Goal: Navigation & Orientation: Find specific page/section

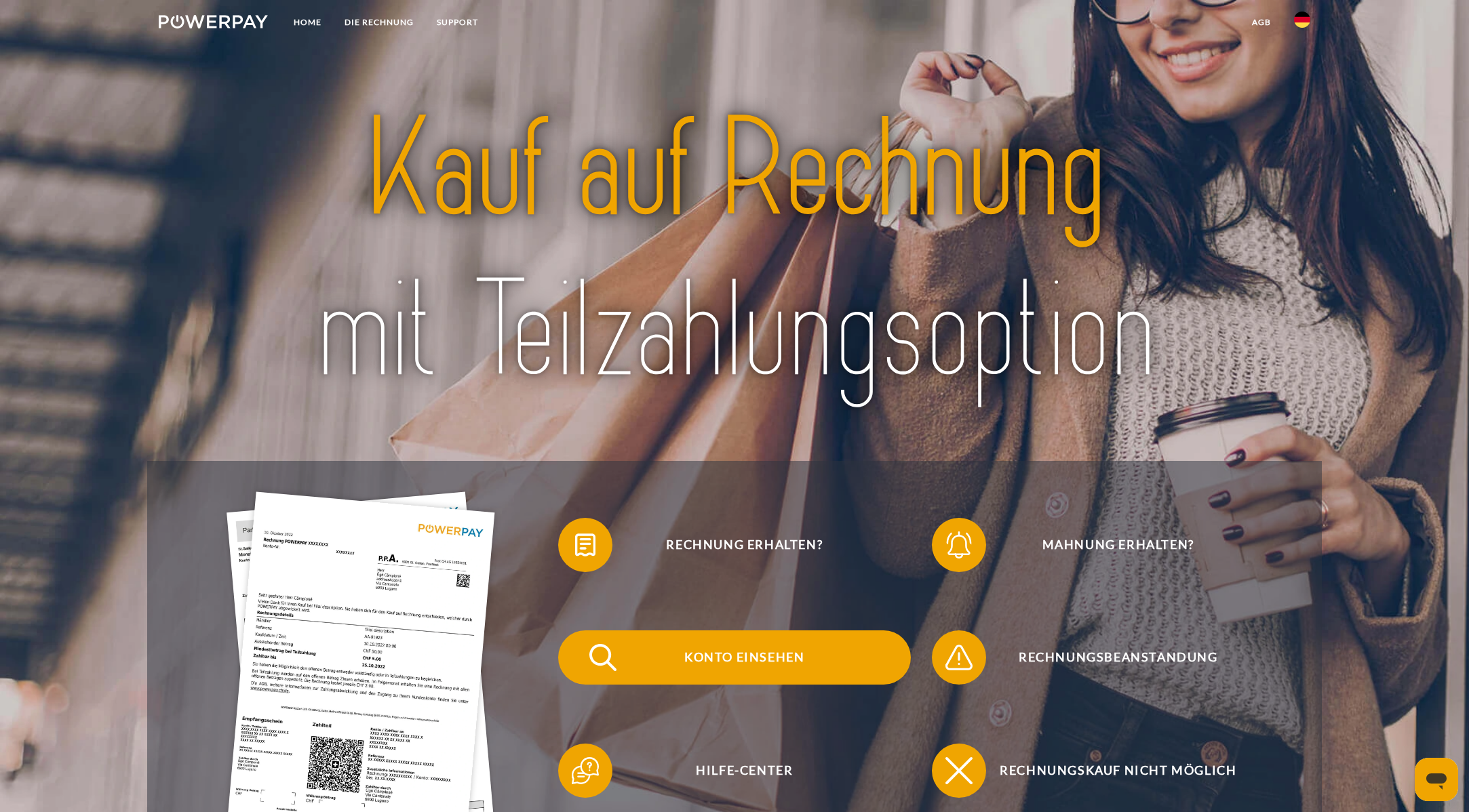
click at [736, 650] on span "Konto einsehen" at bounding box center [744, 657] width 332 height 54
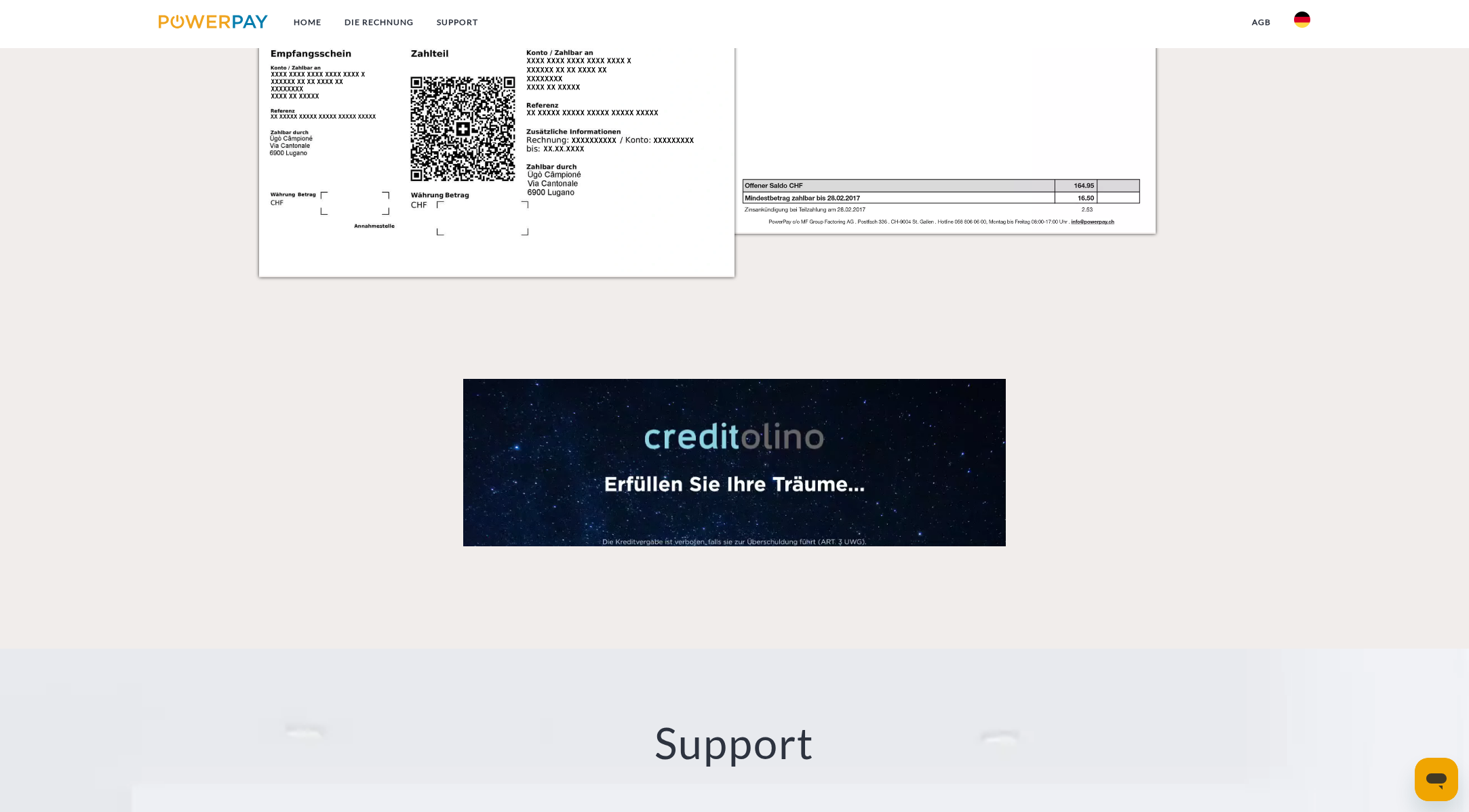
scroll to position [2399, 0]
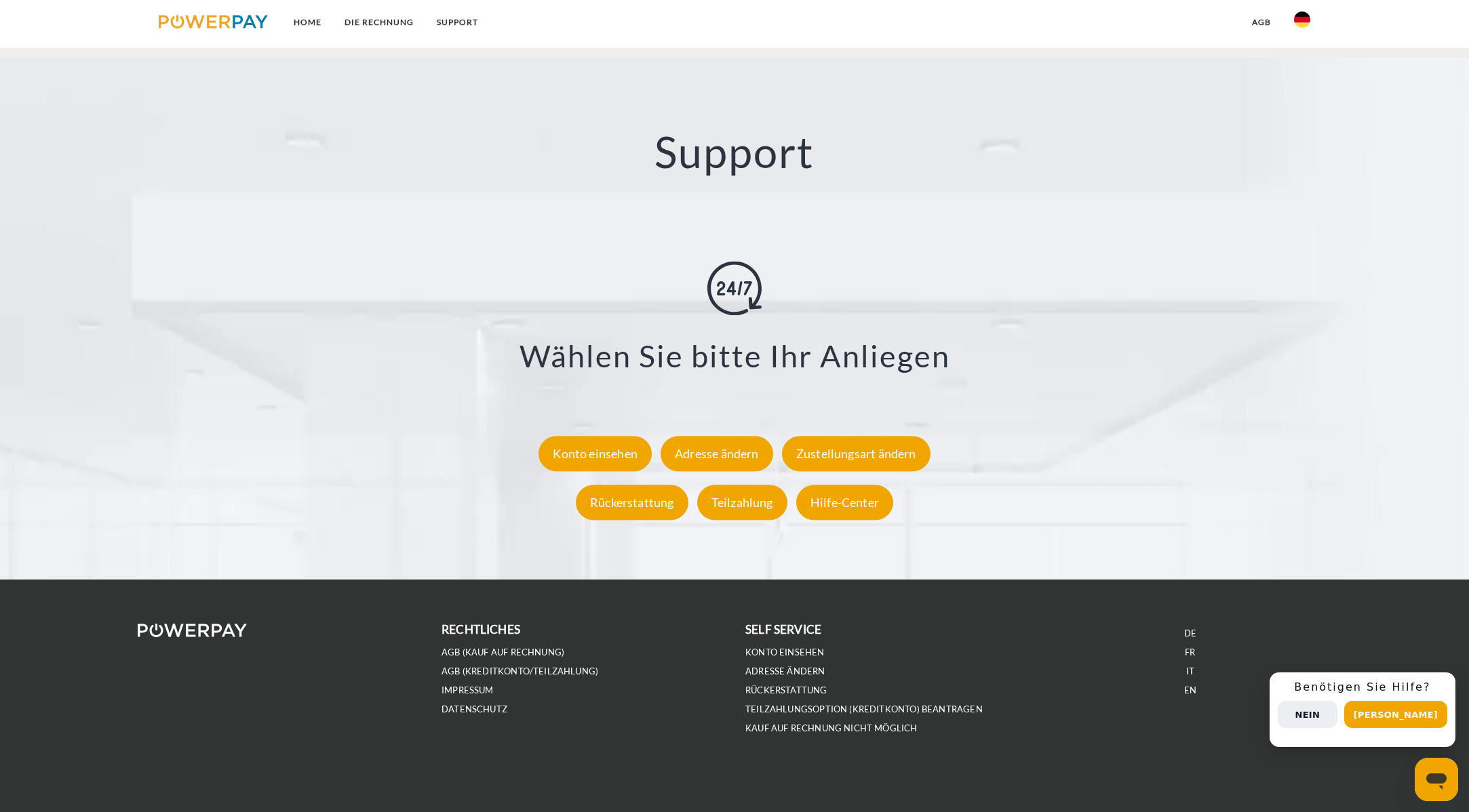
click at [1322, 711] on button "Nein" at bounding box center [1307, 715] width 59 height 27
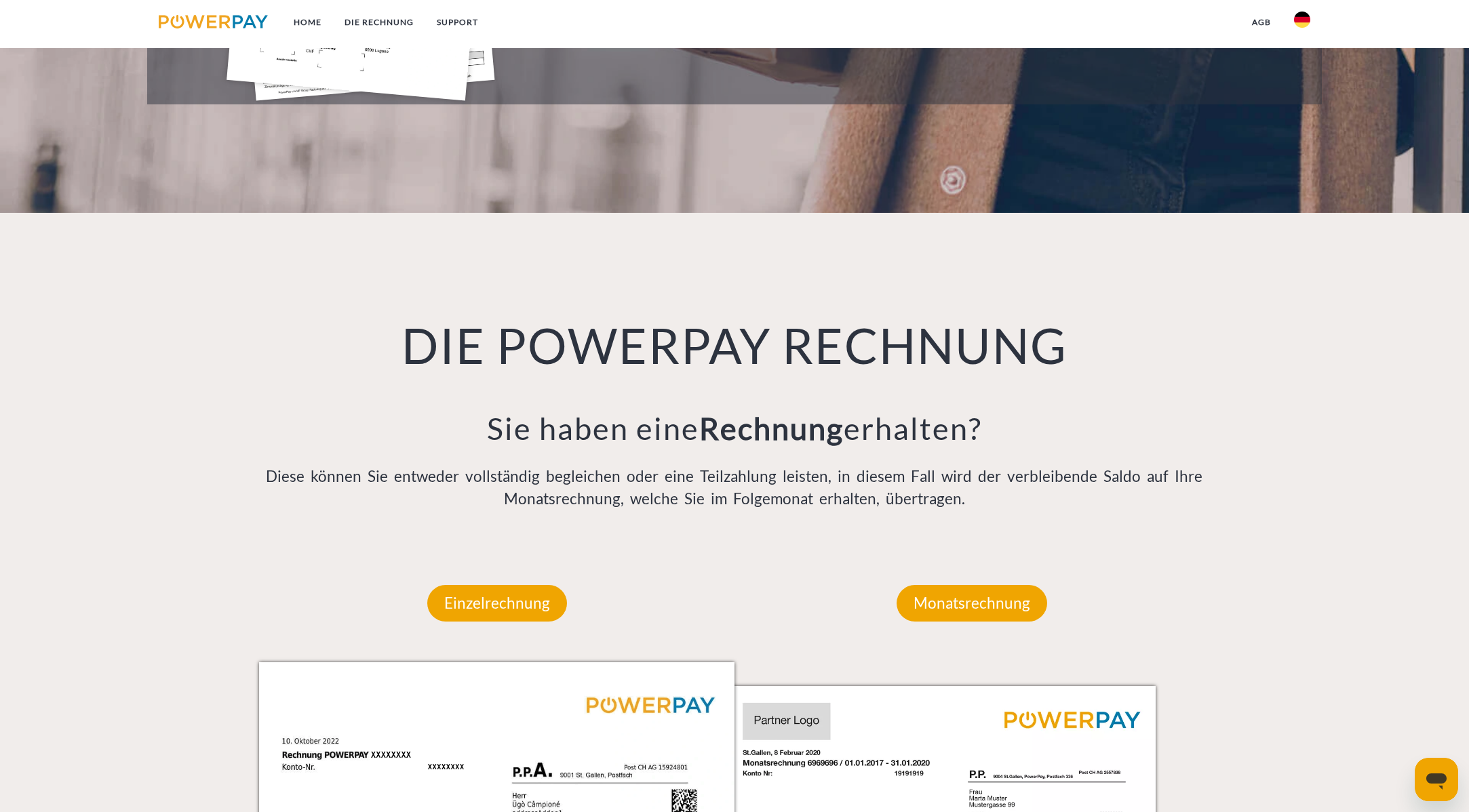
scroll to position [0, 0]
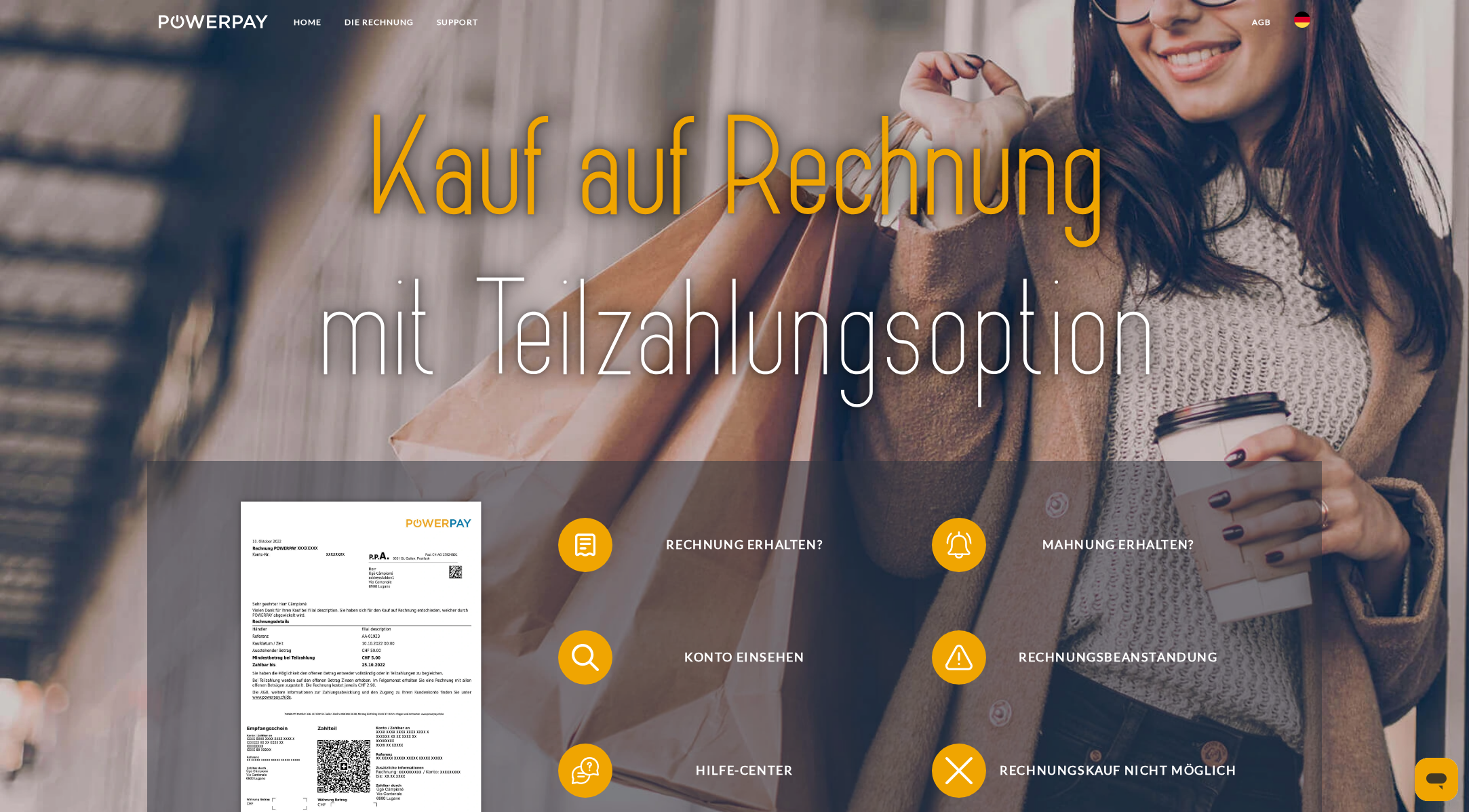
click at [1267, 18] on link "agb" at bounding box center [1261, 22] width 42 height 25
click at [195, 25] on img at bounding box center [212, 21] width 109 height 14
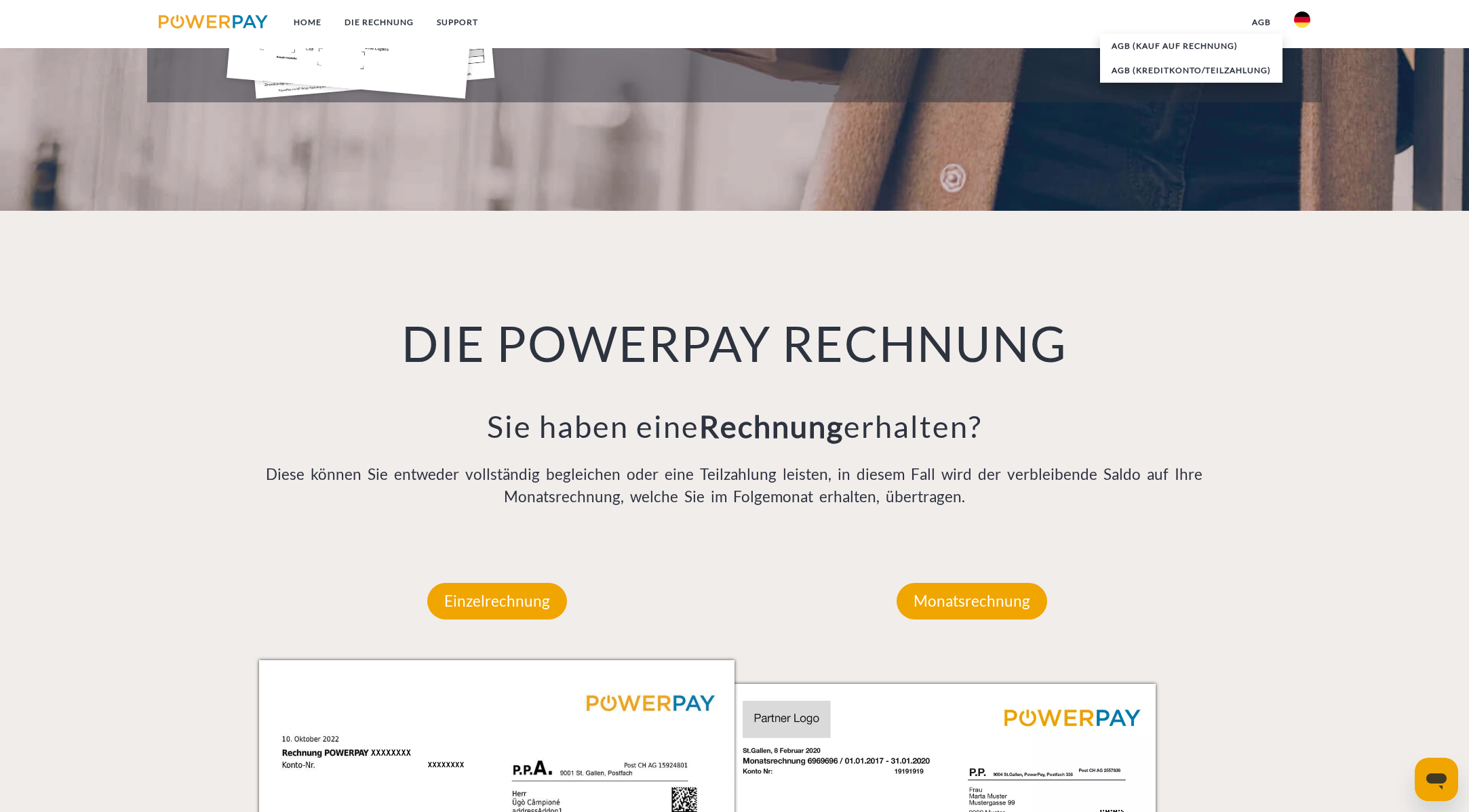
scroll to position [758, 0]
